Goal: Find specific page/section: Find specific page/section

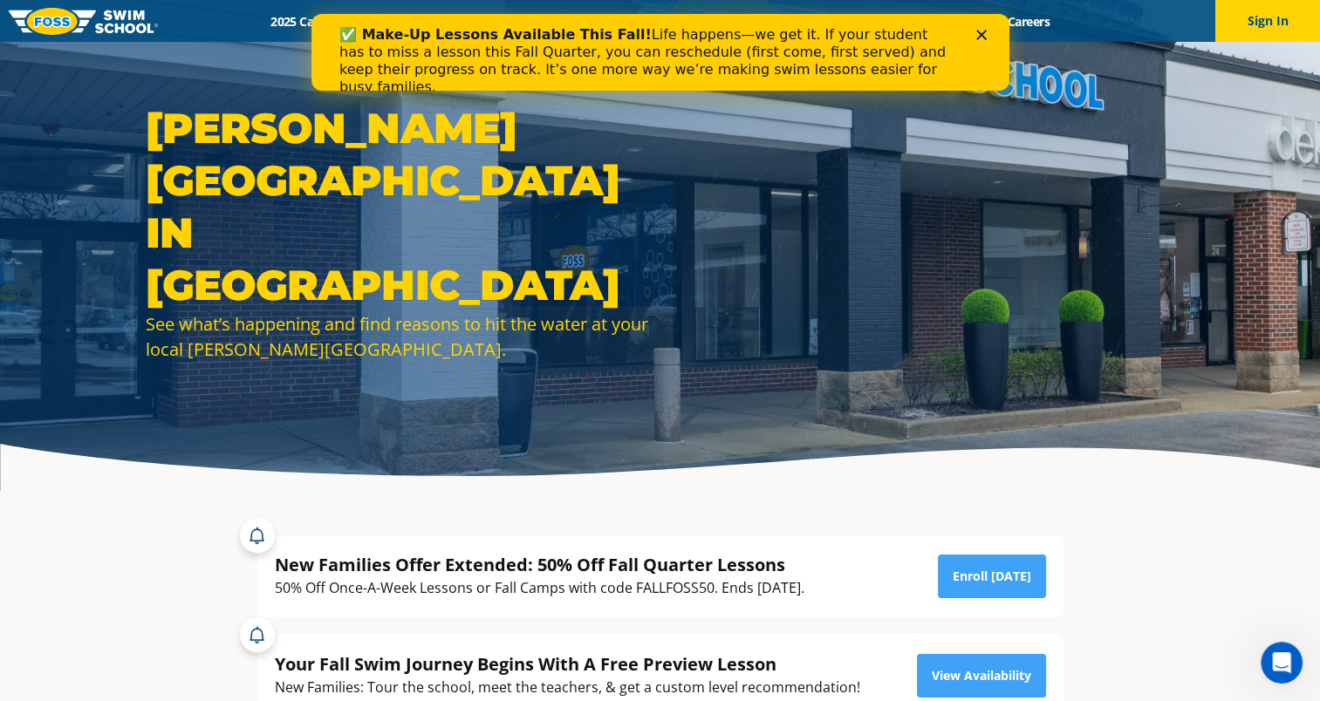
click at [978, 31] on polygon "Close" at bounding box center [980, 35] width 10 height 10
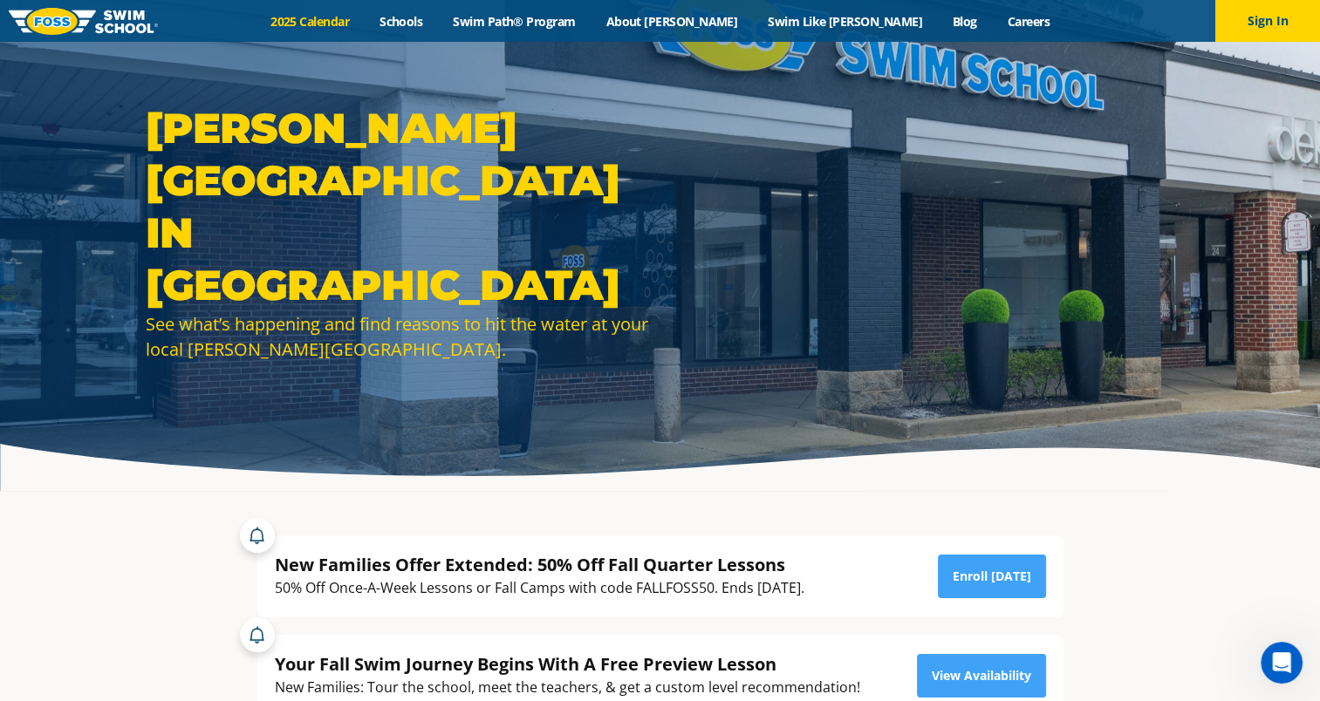
click at [365, 17] on link "2025 Calendar" at bounding box center [310, 21] width 109 height 17
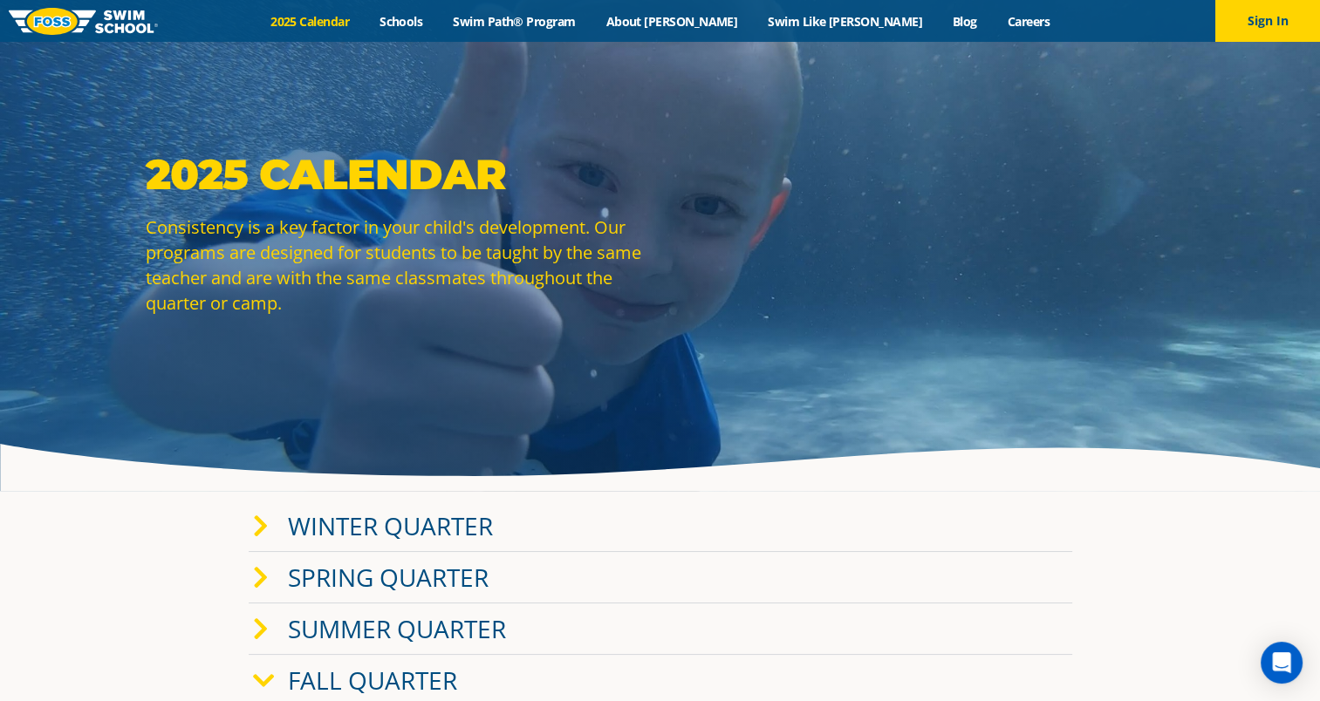
click at [269, 528] on span at bounding box center [270, 526] width 35 height 25
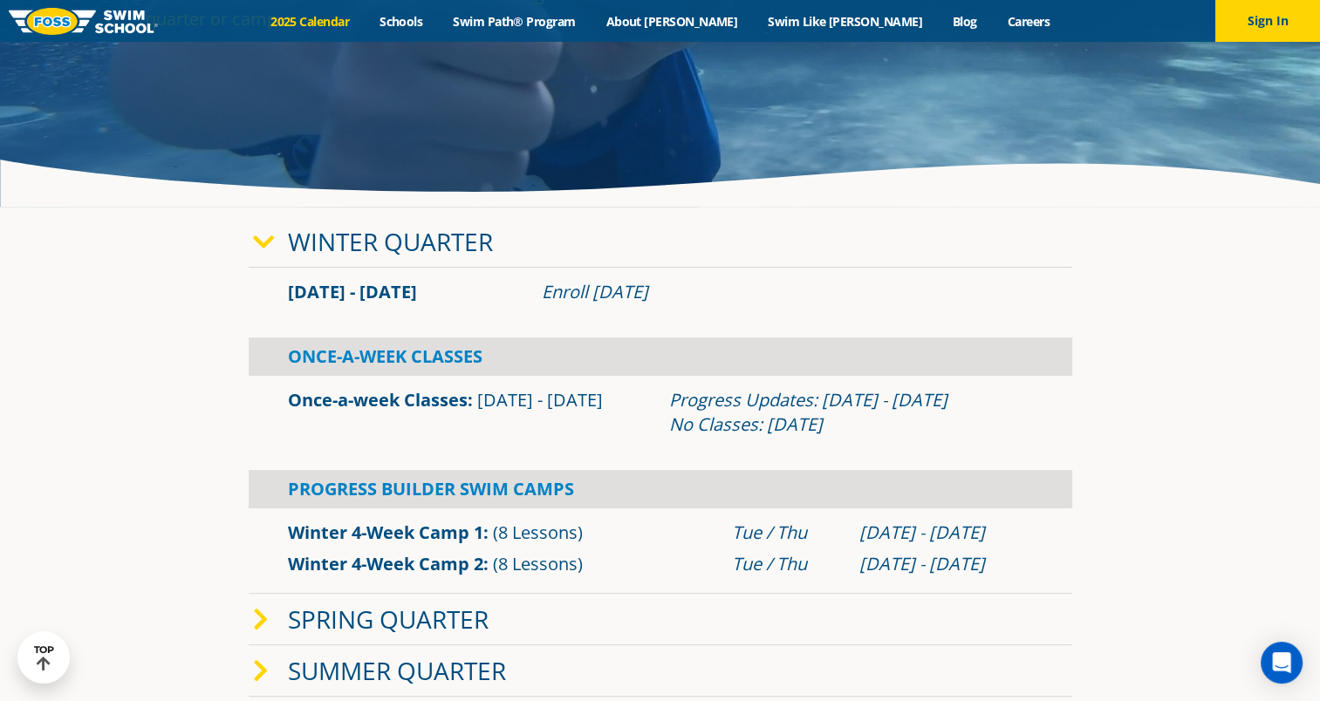
scroll to position [172, 0]
